Goal: Use online tool/utility: Utilize a website feature to perform a specific function

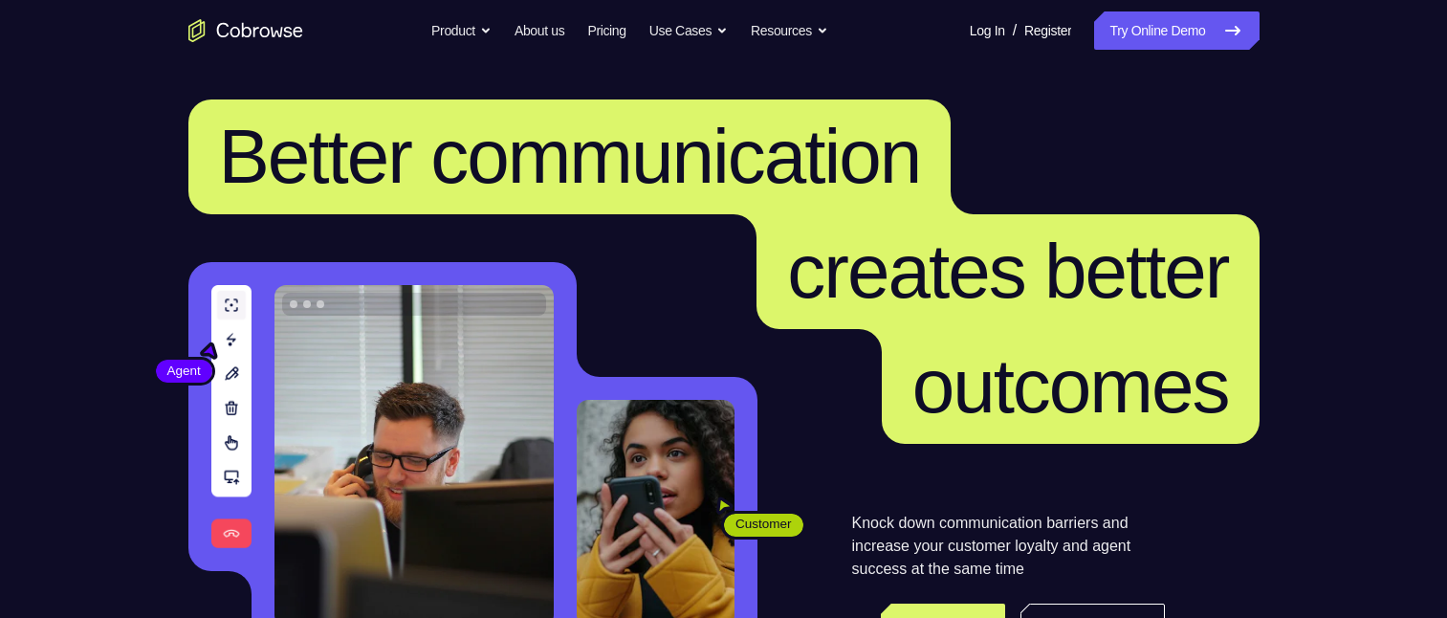
scroll to position [478, 0]
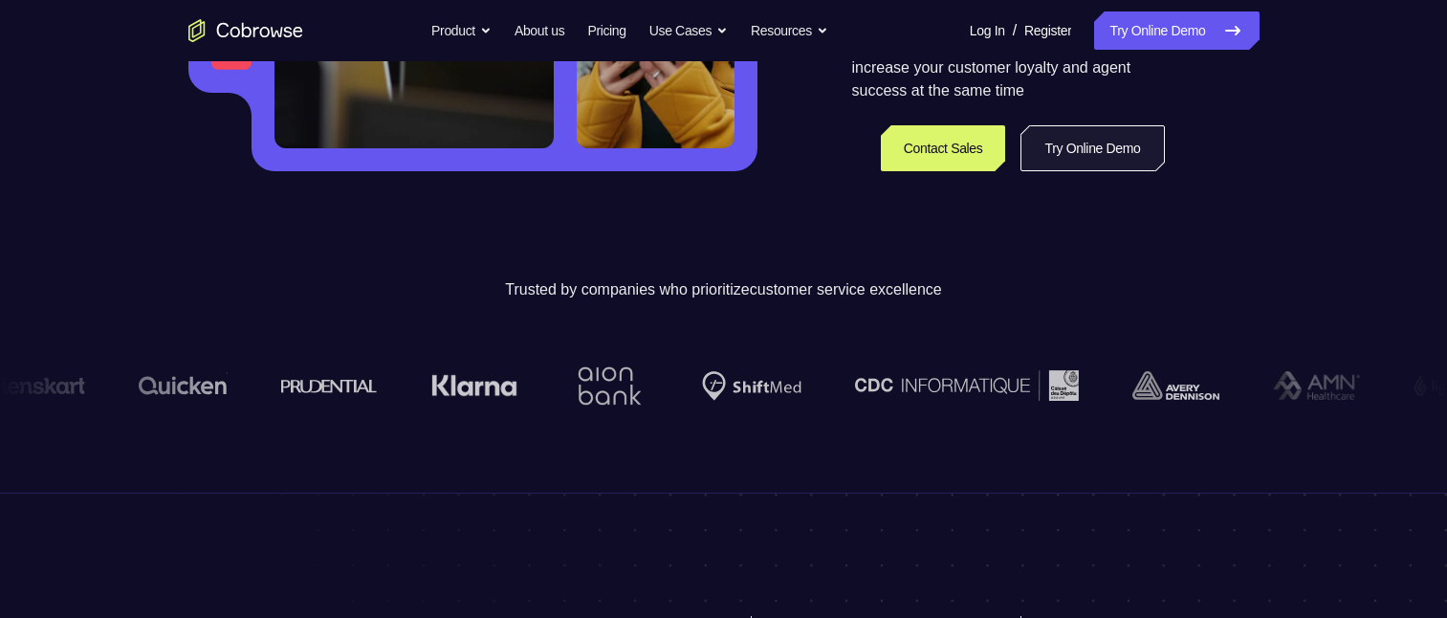
click at [1088, 153] on link "Try Online Demo" at bounding box center [1091, 148] width 143 height 46
click at [1071, 131] on link "Try Online Demo" at bounding box center [1091, 148] width 143 height 46
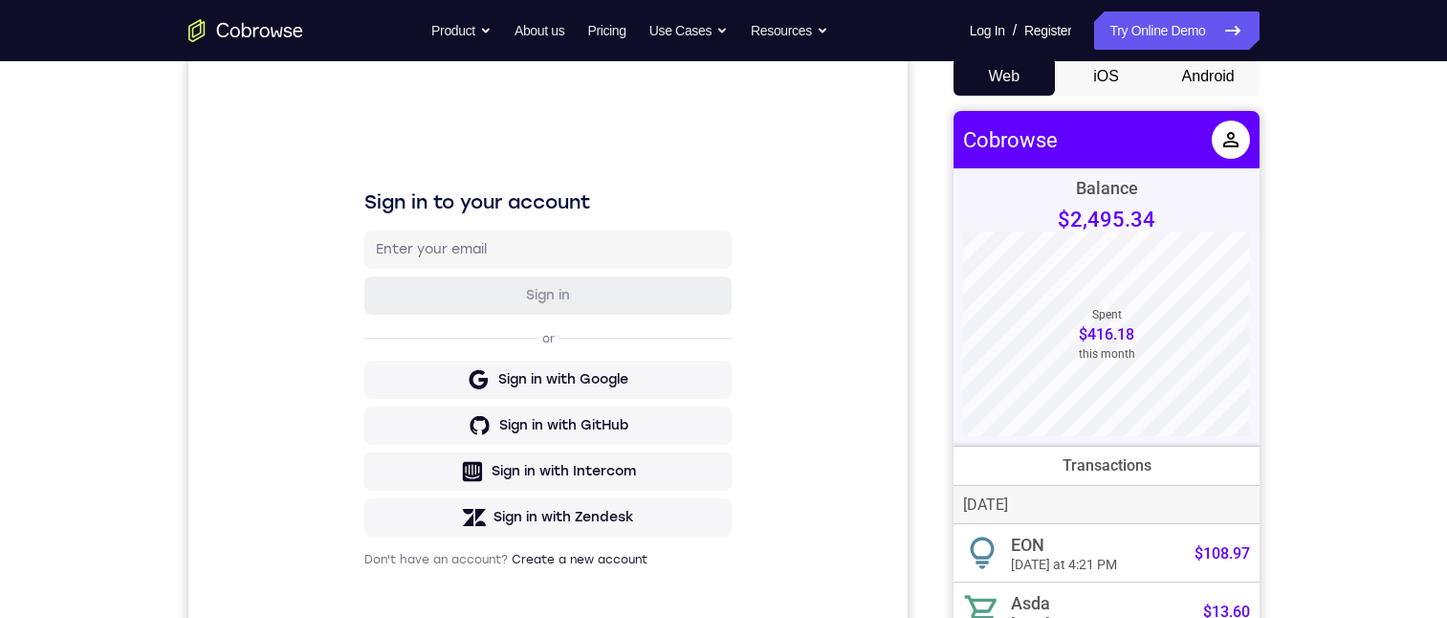
click at [1209, 79] on button "Android" at bounding box center [1208, 76] width 102 height 38
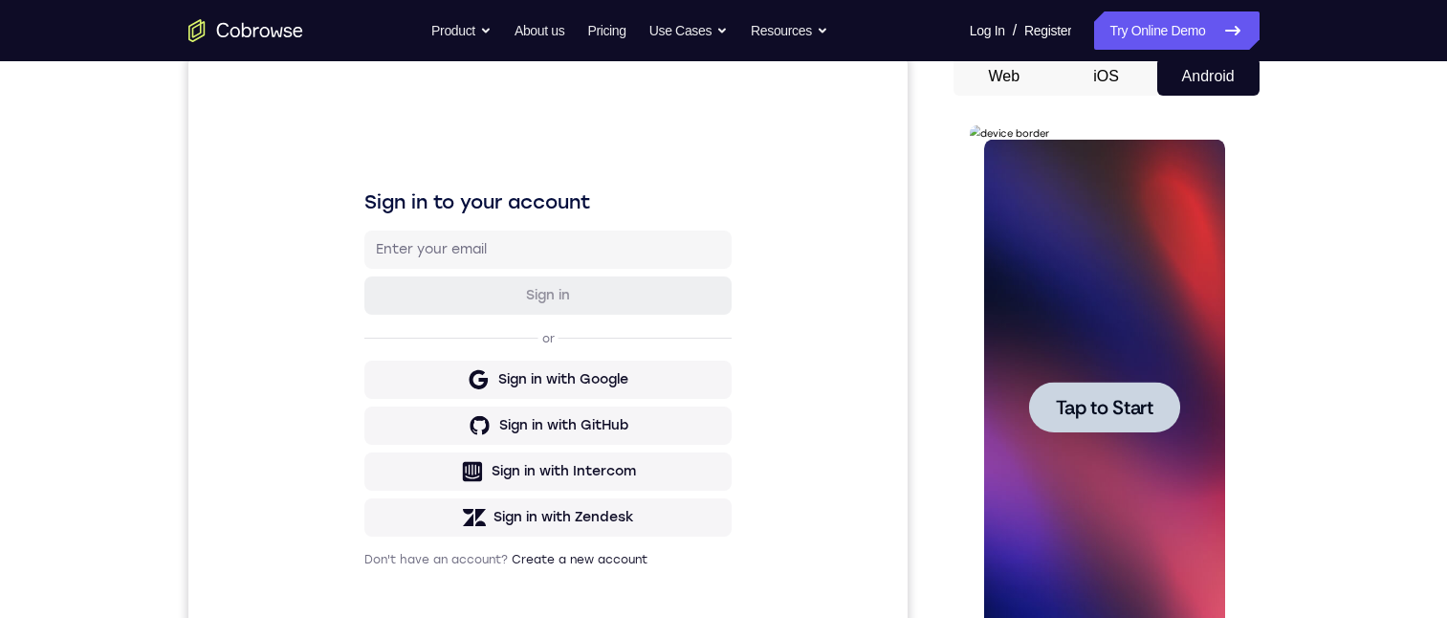
click at [1128, 409] on span "Tap to Start" at bounding box center [1105, 407] width 98 height 19
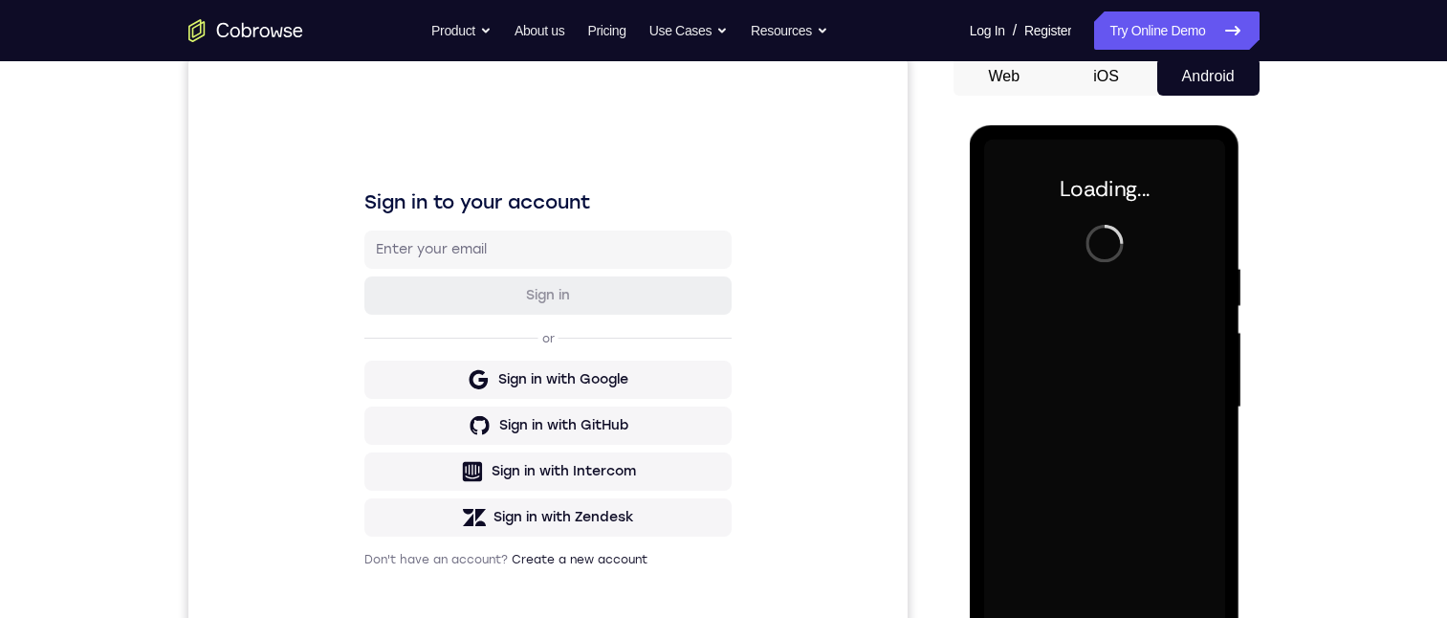
scroll to position [287, 0]
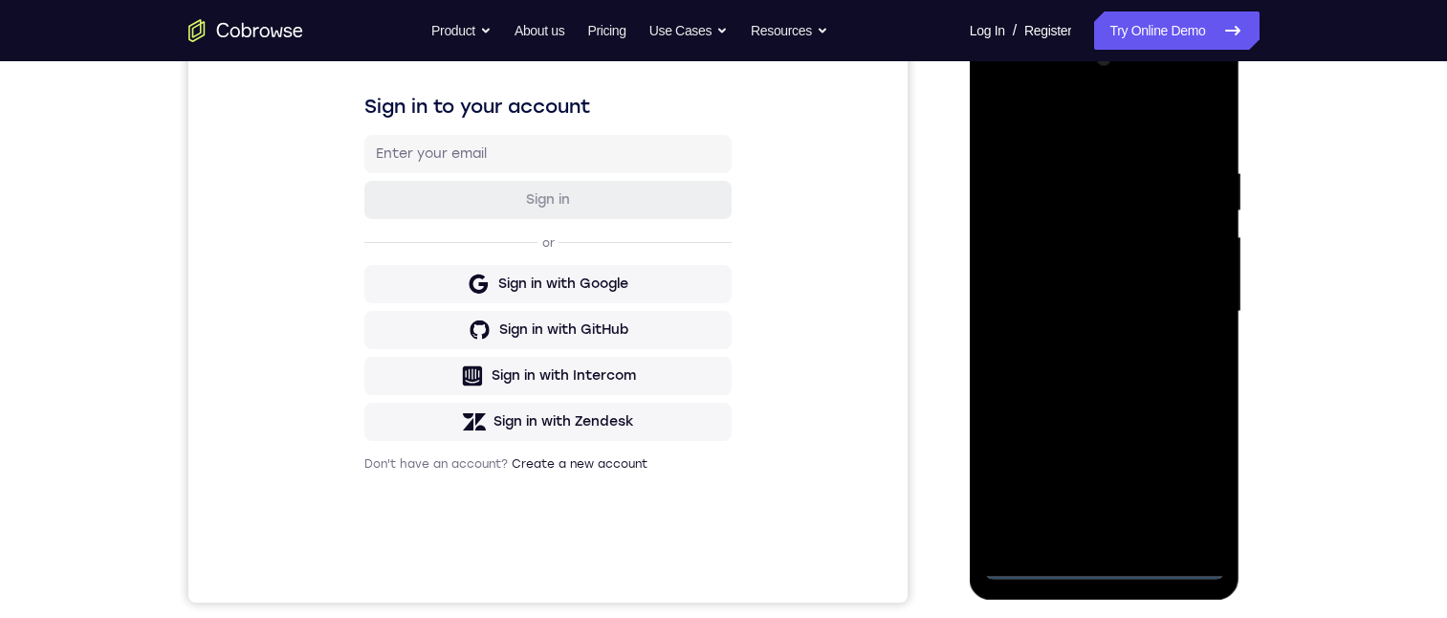
click at [1104, 553] on div at bounding box center [1104, 312] width 241 height 536
click at [1103, 559] on div at bounding box center [1104, 312] width 241 height 536
click at [1184, 478] on div at bounding box center [1104, 312] width 241 height 536
click at [1060, 126] on div at bounding box center [1104, 312] width 241 height 536
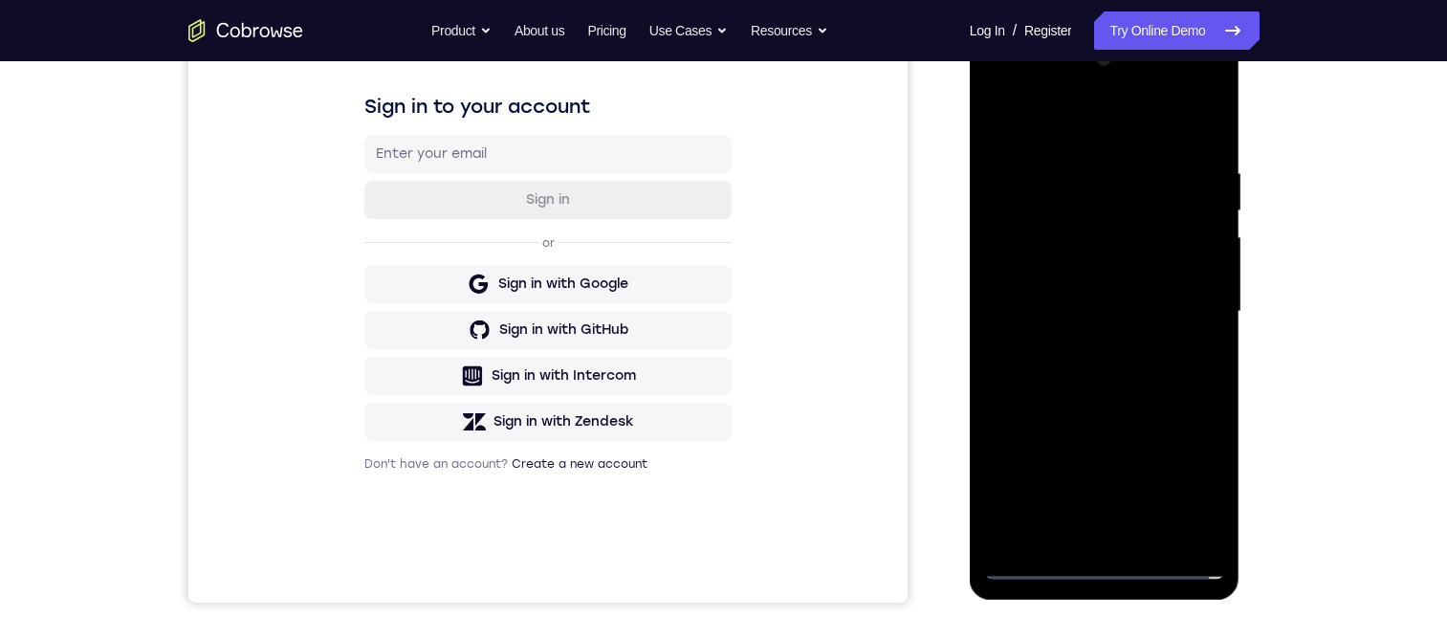
click at [1100, 200] on div at bounding box center [1104, 312] width 241 height 536
click at [1061, 156] on div at bounding box center [1104, 312] width 241 height 536
click at [1062, 146] on div at bounding box center [1104, 312] width 241 height 536
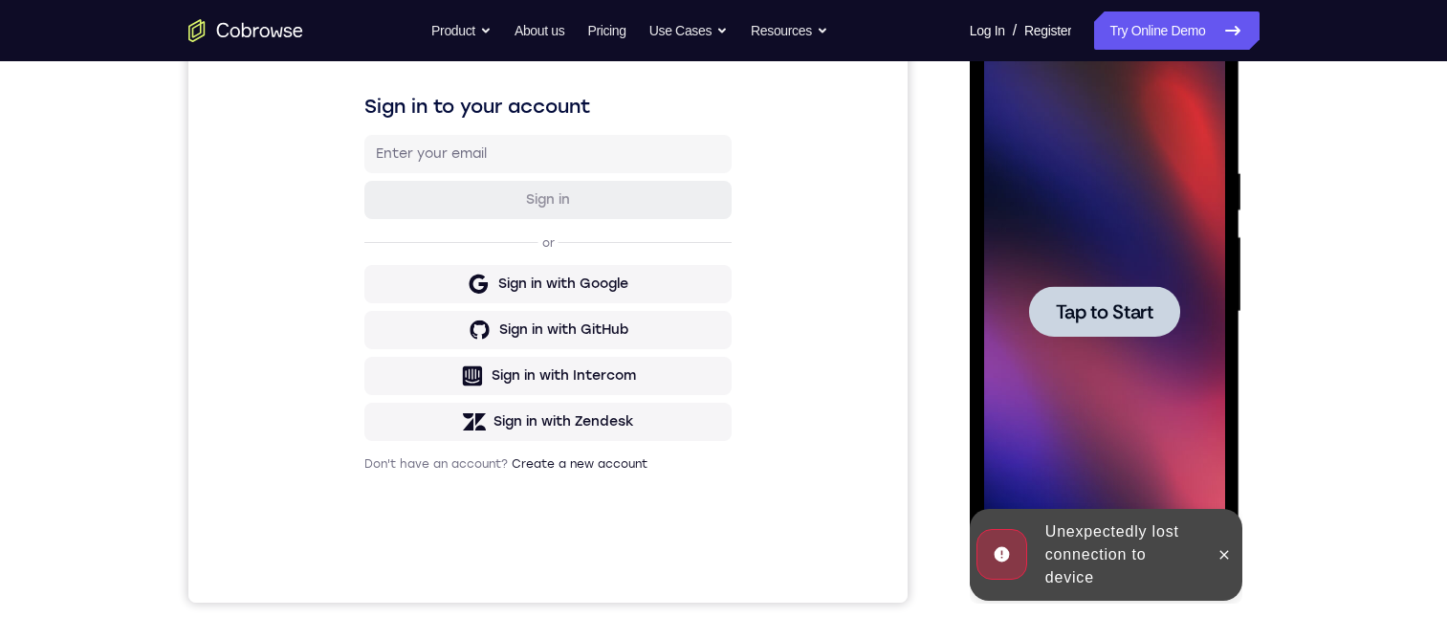
click at [1082, 321] on span "Tap to Start" at bounding box center [1105, 311] width 98 height 19
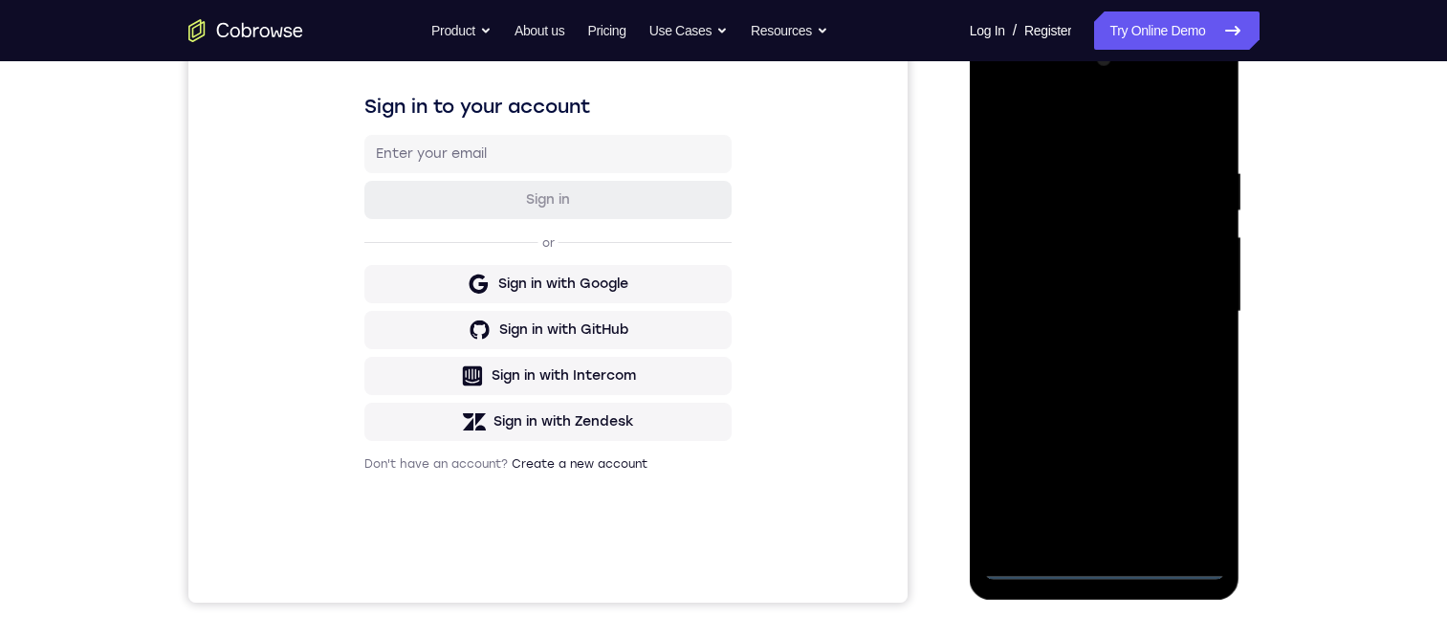
click at [1106, 557] on div at bounding box center [1104, 312] width 241 height 536
click at [1099, 559] on div at bounding box center [1104, 312] width 241 height 536
click at [1073, 522] on div at bounding box center [1104, 312] width 241 height 536
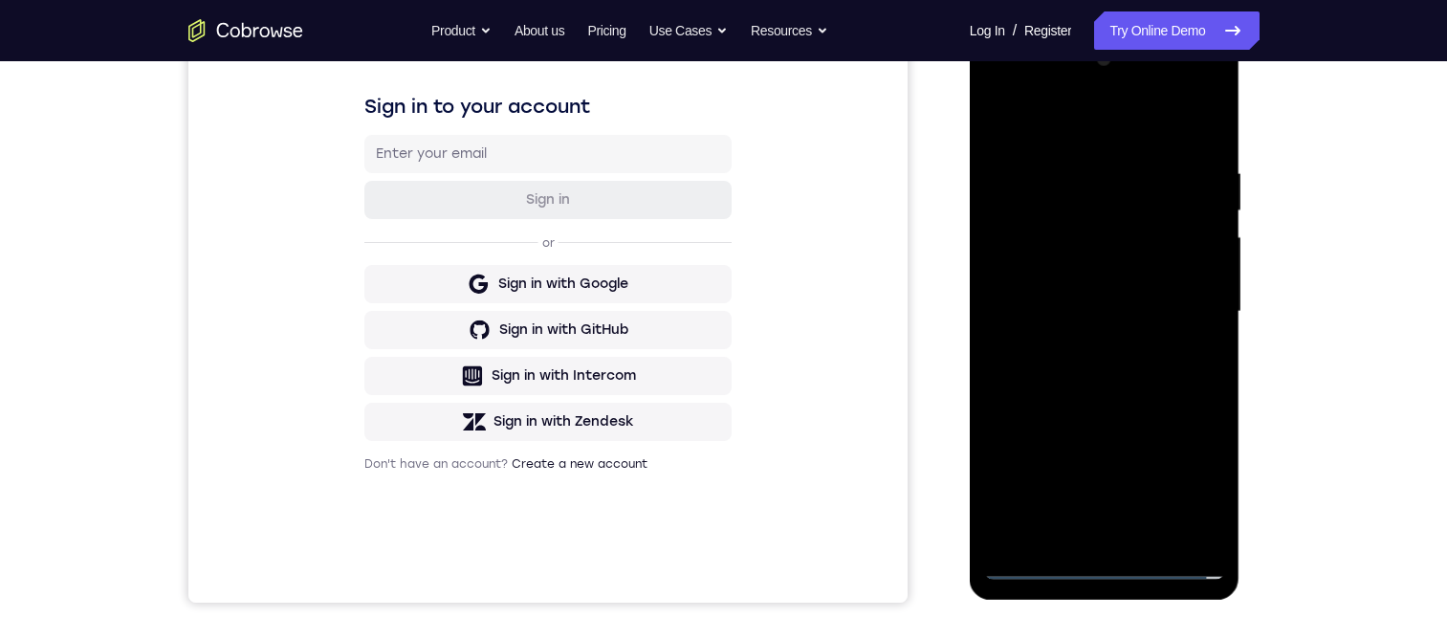
click at [1024, 144] on div at bounding box center [1104, 312] width 241 height 536
click at [1093, 369] on div at bounding box center [1104, 312] width 241 height 536
click at [1101, 532] on div at bounding box center [1104, 312] width 241 height 536
click at [1119, 242] on div at bounding box center [1104, 312] width 241 height 536
click at [1072, 241] on div at bounding box center [1104, 312] width 241 height 536
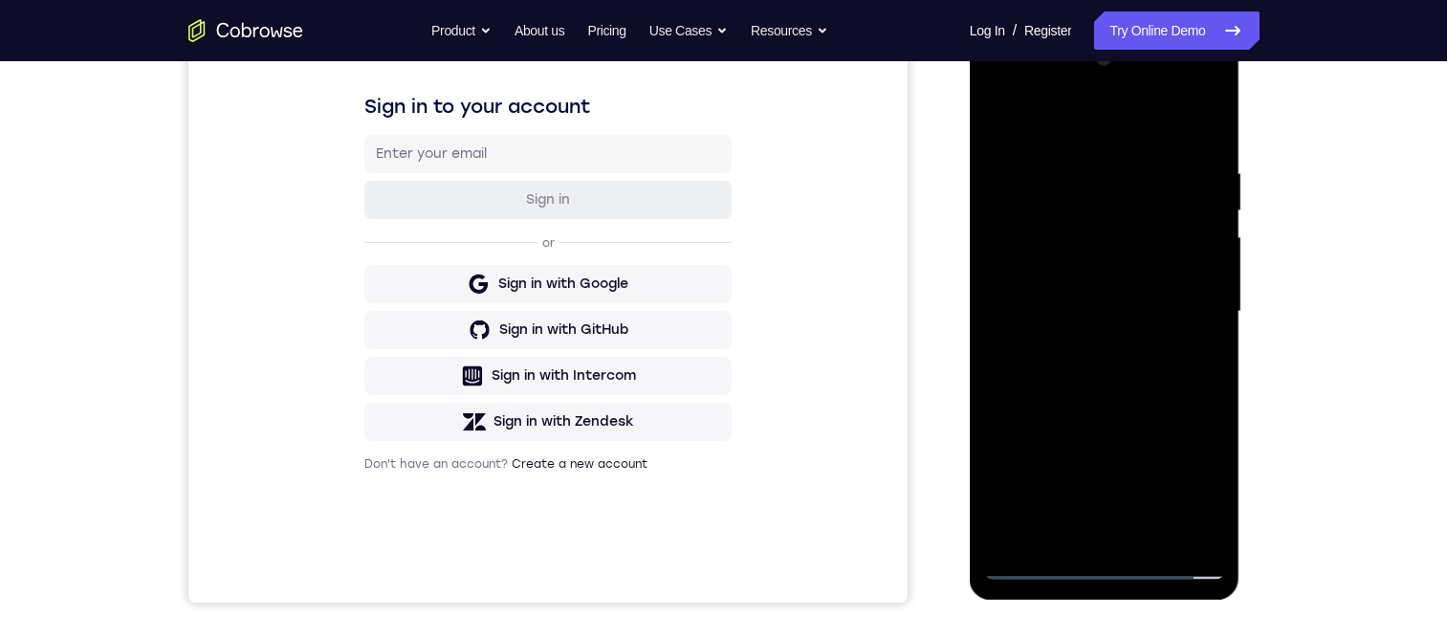
click at [1209, 144] on div at bounding box center [1104, 312] width 241 height 536
click at [1071, 452] on div at bounding box center [1104, 312] width 241 height 536
click at [1041, 505] on div at bounding box center [1104, 312] width 241 height 536
click at [1061, 465] on div at bounding box center [1104, 312] width 241 height 536
click at [1063, 320] on div at bounding box center [1104, 312] width 241 height 536
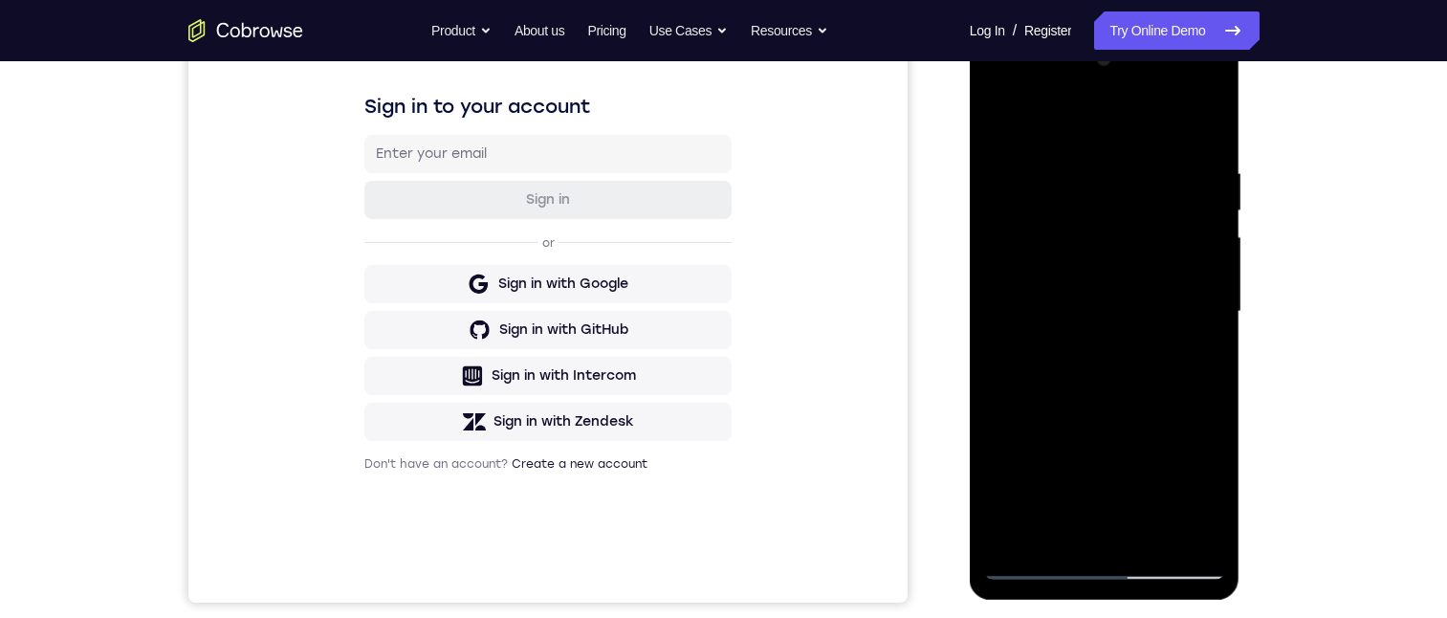
click at [1193, 388] on div at bounding box center [1104, 312] width 241 height 536
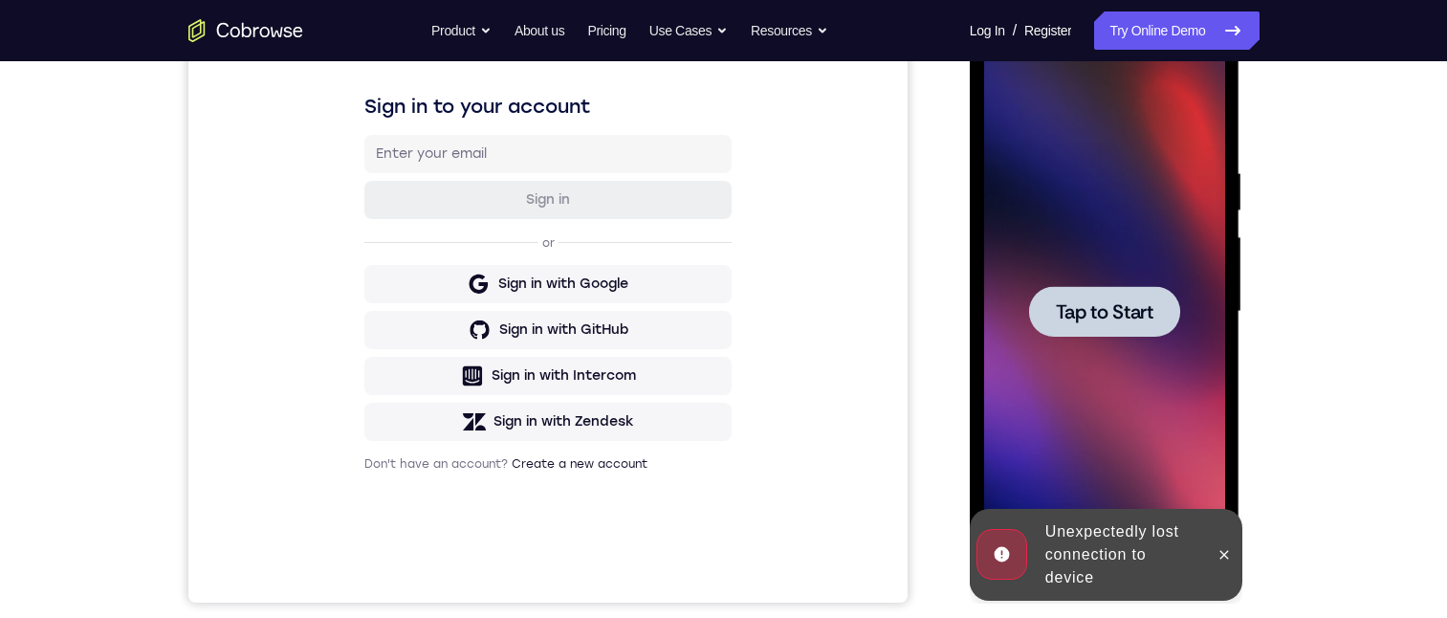
click at [1070, 313] on span "Tap to Start" at bounding box center [1105, 311] width 98 height 19
